Goal: Task Accomplishment & Management: Use online tool/utility

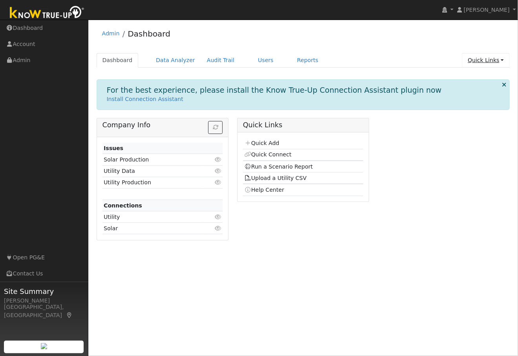
click at [484, 59] on link "Quick Links" at bounding box center [486, 60] width 48 height 15
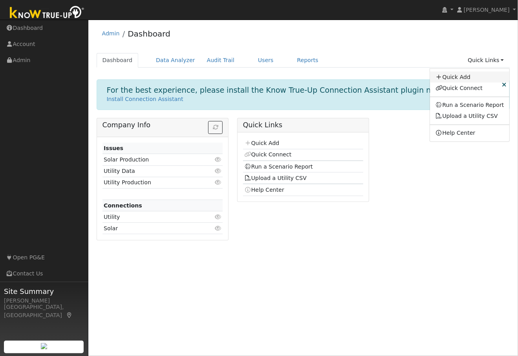
click at [465, 75] on link "Quick Add" at bounding box center [470, 76] width 80 height 11
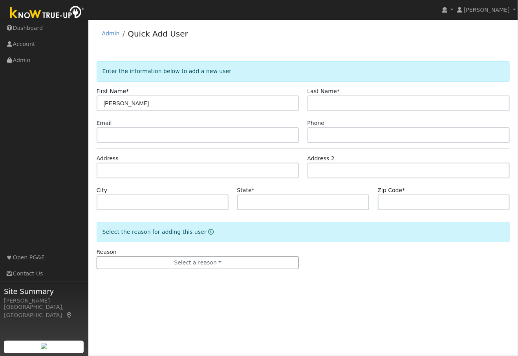
type input "[PERSON_NAME]"
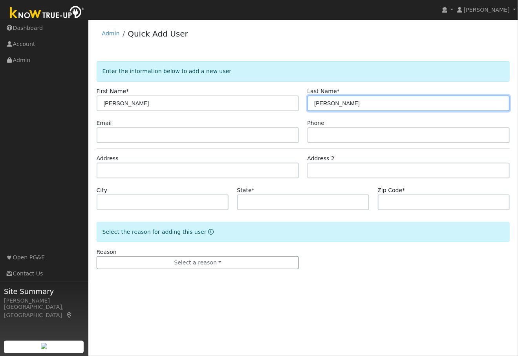
type input "[PERSON_NAME]"
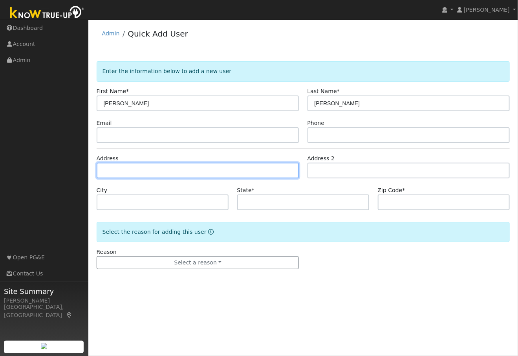
click at [133, 171] on input "text" at bounding box center [198, 171] width 203 height 16
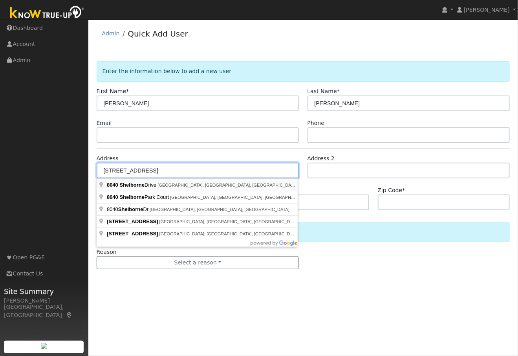
type input "[STREET_ADDRESS]"
type input "[GEOGRAPHIC_DATA]"
type input "CA"
type input "95746"
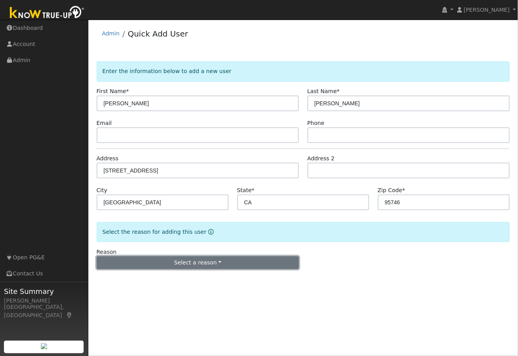
click at [194, 261] on button "Select a reason" at bounding box center [198, 262] width 203 height 13
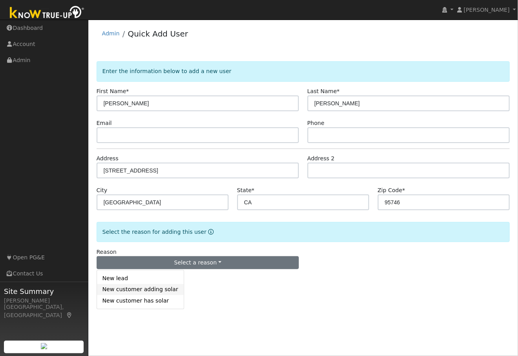
click at [141, 289] on link "New customer adding solar" at bounding box center [140, 289] width 87 height 11
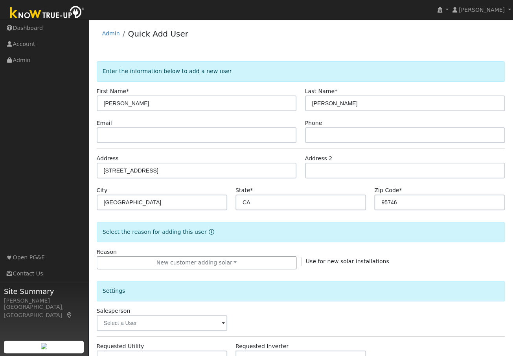
scroll to position [151, 0]
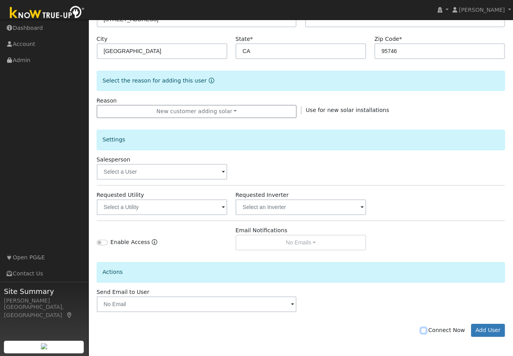
click at [426, 331] on input "Connect Now" at bounding box center [422, 330] width 5 height 5
checkbox input "true"
click at [486, 331] on button "Add User" at bounding box center [488, 330] width 34 height 13
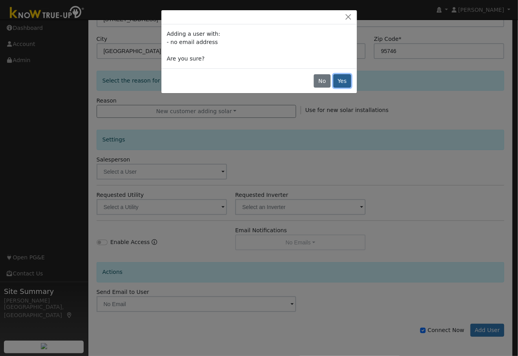
click at [346, 80] on button "Yes" at bounding box center [342, 80] width 18 height 13
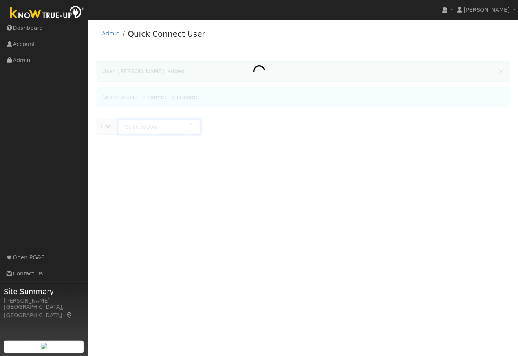
type input "Lisa Stanley"
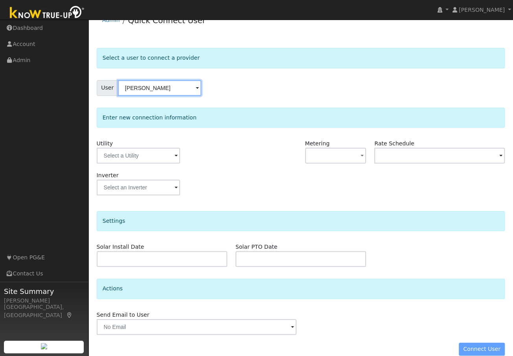
scroll to position [24, 0]
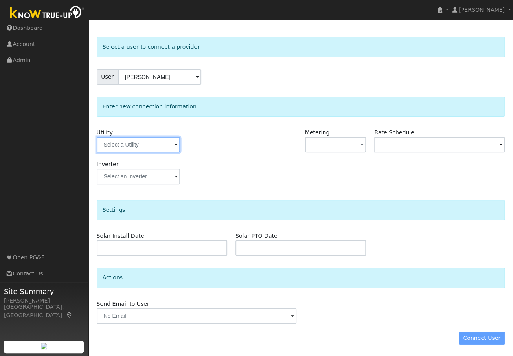
click at [173, 145] on input "text" at bounding box center [138, 145] width 83 height 16
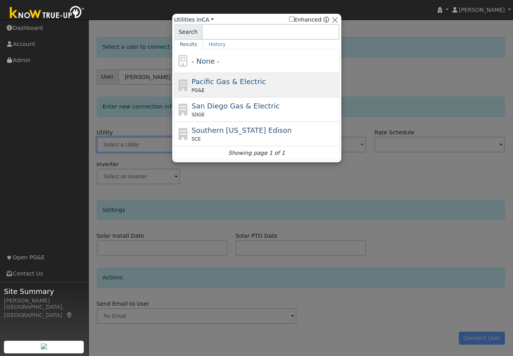
click at [198, 83] on span "Pacific Gas & Electric" at bounding box center [228, 81] width 74 height 8
type input "PG&E"
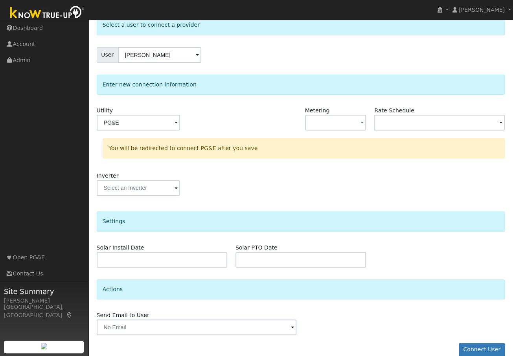
scroll to position [58, 0]
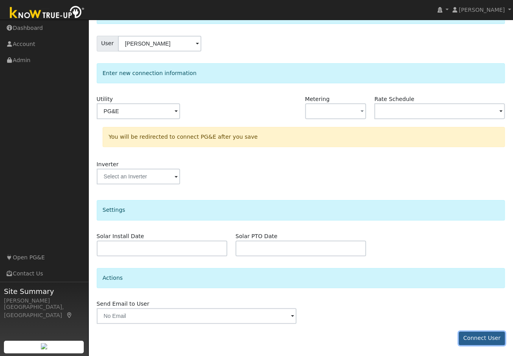
click at [478, 336] on button "Connect User" at bounding box center [481, 337] width 46 height 13
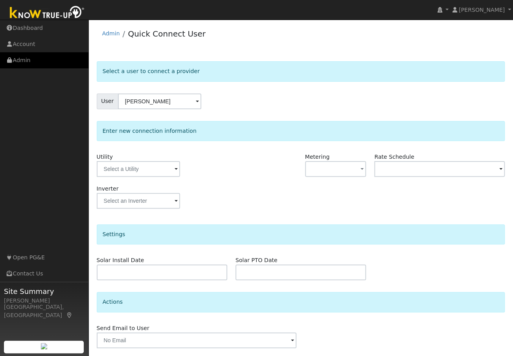
click at [27, 58] on link "Admin" at bounding box center [44, 60] width 88 height 16
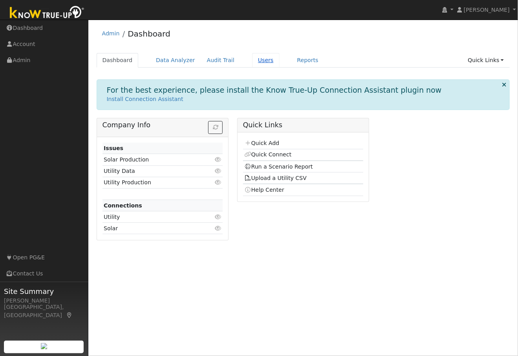
click at [253, 60] on link "Users" at bounding box center [265, 60] width 27 height 15
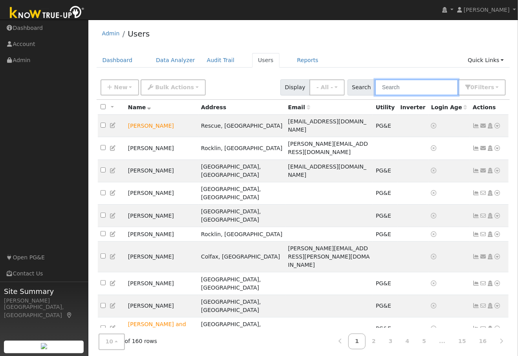
click at [394, 89] on input "text" at bounding box center [416, 87] width 83 height 16
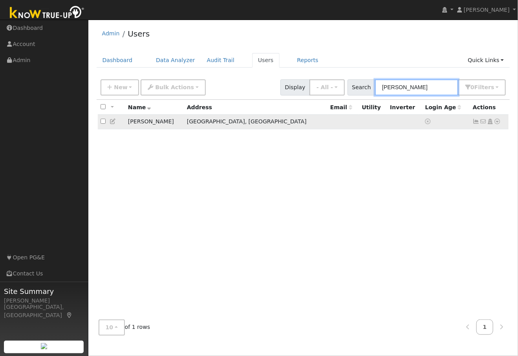
type input "[PERSON_NAME]"
click at [498, 122] on icon at bounding box center [497, 121] width 7 height 5
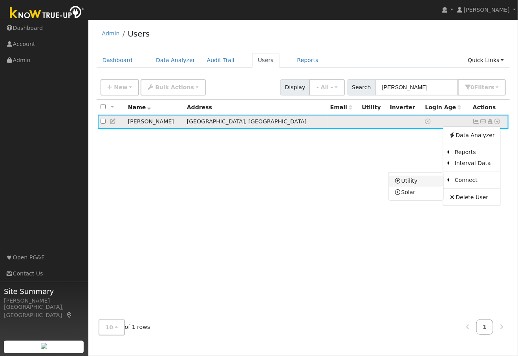
click at [417, 180] on link "Utility" at bounding box center [416, 181] width 55 height 11
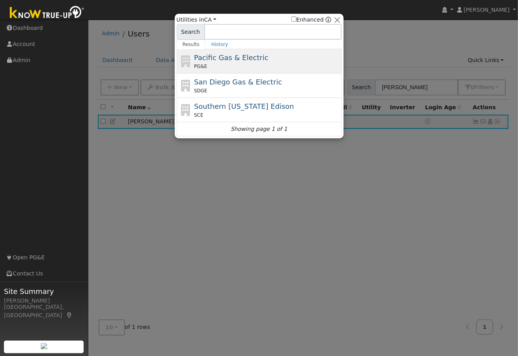
click at [220, 62] on div "Pacific Gas & Electric PG&E" at bounding box center [267, 61] width 146 height 18
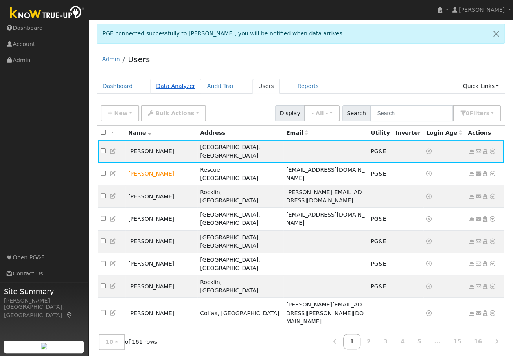
click at [180, 86] on link "Data Analyzer" at bounding box center [175, 86] width 51 height 15
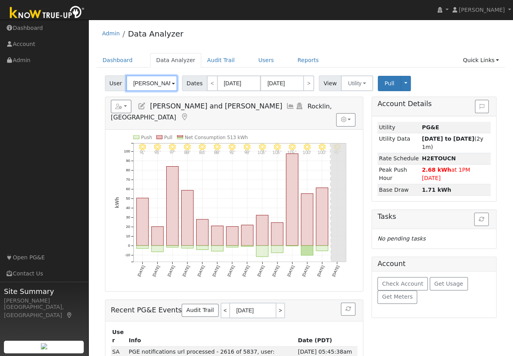
click at [142, 84] on input "[PERSON_NAME] and [PERSON_NAME]" at bounding box center [151, 83] width 51 height 16
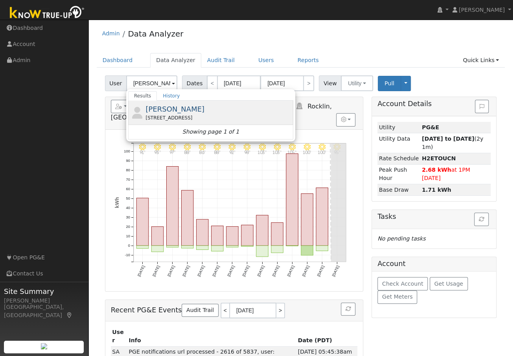
click at [167, 111] on span "[PERSON_NAME]" at bounding box center [174, 109] width 59 height 8
type input "[PERSON_NAME]"
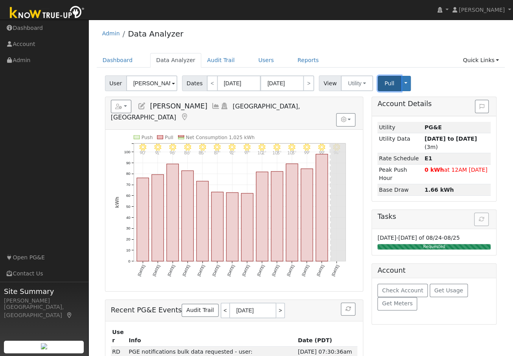
click at [384, 84] on span "Pull" at bounding box center [389, 83] width 10 height 6
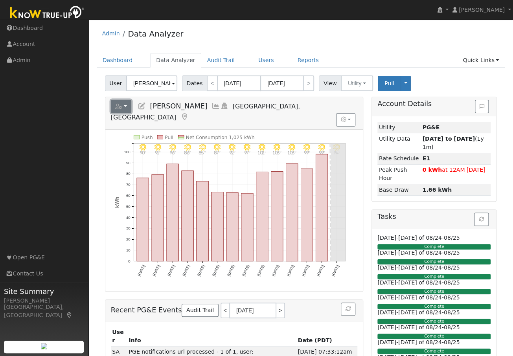
click at [119, 107] on icon "button" at bounding box center [118, 106] width 7 height 5
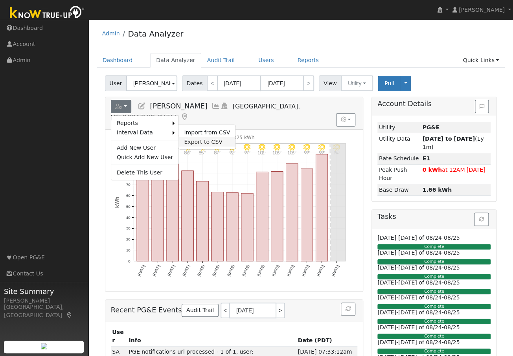
click at [185, 139] on link "Export to CSV" at bounding box center [206, 141] width 57 height 9
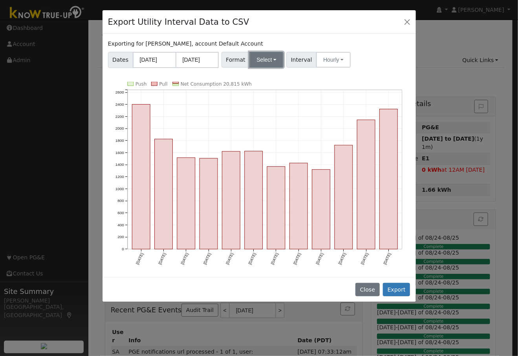
click at [267, 58] on button "Select" at bounding box center [266, 60] width 34 height 16
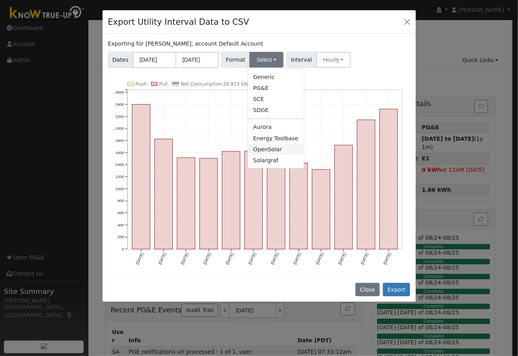
click at [273, 148] on link "OpenSolar" at bounding box center [276, 149] width 56 height 11
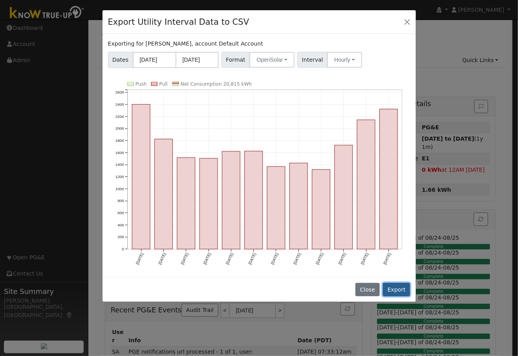
click at [396, 289] on button "Export" at bounding box center [396, 289] width 27 height 13
